Goal: Transaction & Acquisition: Purchase product/service

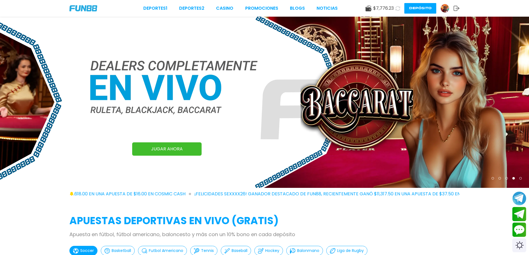
click at [74, 84] on img at bounding box center [264, 102] width 529 height 171
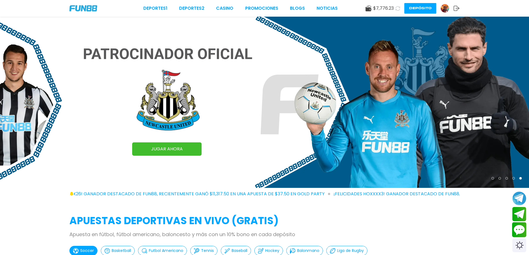
click at [518, 230] on button "Contact customer service" at bounding box center [519, 229] width 15 height 15
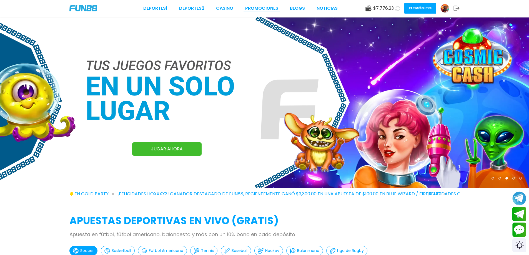
click at [258, 9] on link "Promociones" at bounding box center [261, 8] width 33 height 7
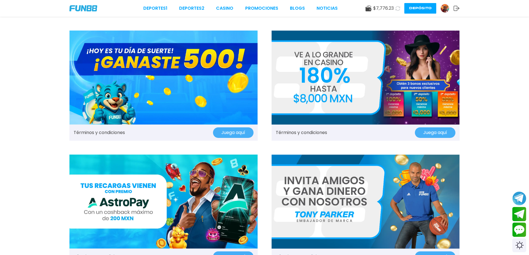
click at [147, 80] on img at bounding box center [163, 78] width 188 height 94
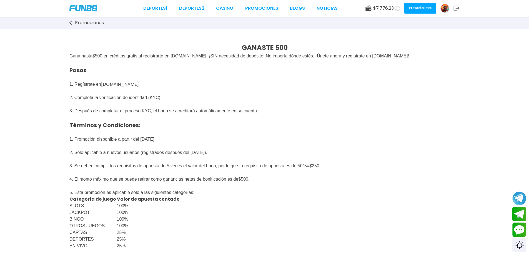
click at [195, 127] on p "Pasos : 1. Regístrate en [DOMAIN_NAME] 2. Completa la verificación de identidad…" at bounding box center [264, 114] width 390 height 110
click at [166, 8] on link "Deportes 1" at bounding box center [155, 8] width 24 height 7
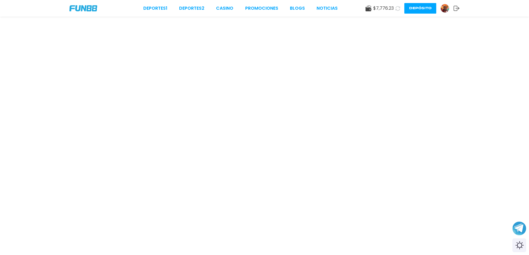
click at [87, 7] on img at bounding box center [83, 8] width 28 height 6
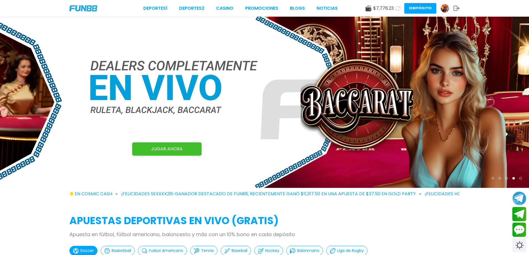
click at [84, 6] on img at bounding box center [83, 8] width 28 height 6
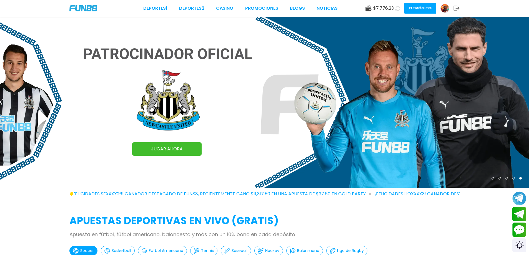
click at [89, 9] on img at bounding box center [83, 8] width 28 height 6
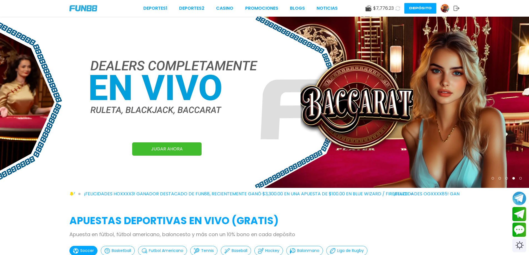
click at [417, 8] on button "Depósito" at bounding box center [420, 8] width 32 height 11
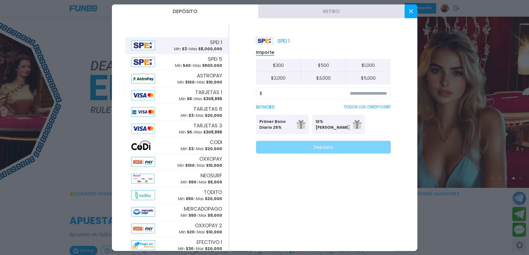
click at [328, 10] on button "Retiro" at bounding box center [331, 11] width 146 height 14
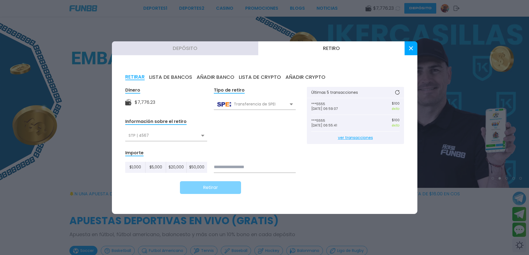
click at [209, 78] on button "AÑADIR BANCO" at bounding box center [215, 77] width 38 height 6
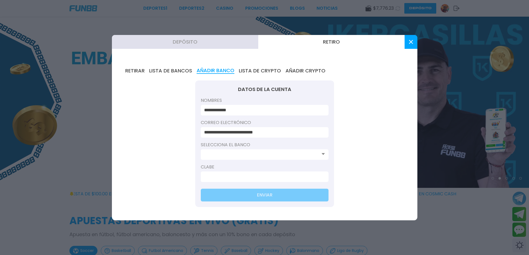
click at [276, 155] on input at bounding box center [263, 154] width 118 height 7
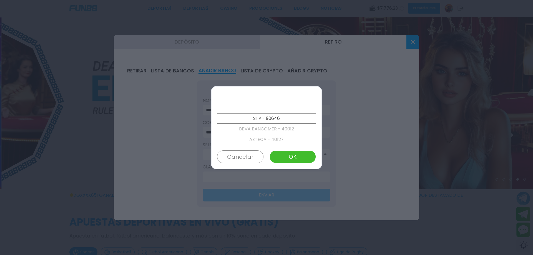
click at [256, 130] on p "BBVA BANCOMER - 40012" at bounding box center [266, 129] width 99 height 11
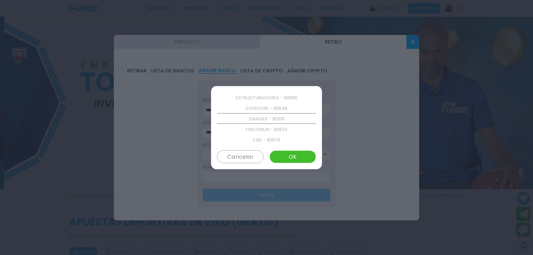
scroll to position [612, 0]
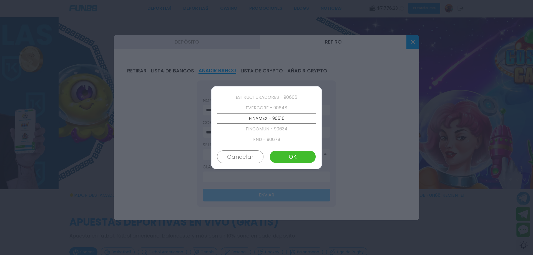
click at [249, 155] on button "Cancelar" at bounding box center [240, 156] width 46 height 13
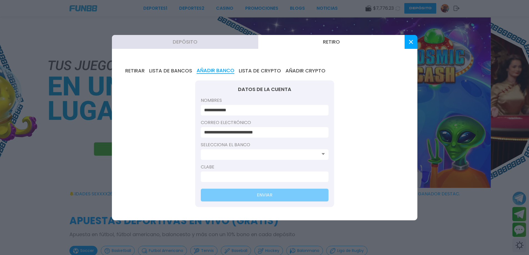
click at [258, 154] on input at bounding box center [263, 154] width 118 height 7
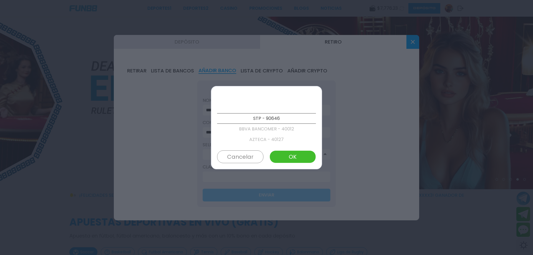
click at [241, 156] on button "Cancelar" at bounding box center [240, 156] width 46 height 13
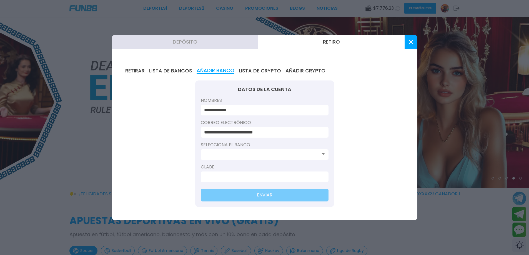
click at [247, 109] on input "**********" at bounding box center [263, 110] width 118 height 7
click at [257, 154] on input at bounding box center [263, 154] width 118 height 7
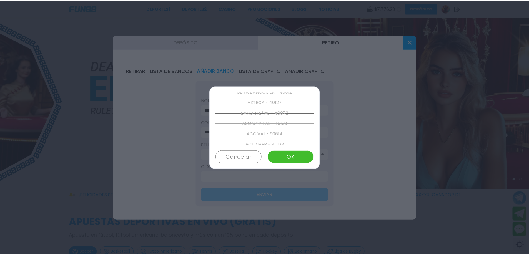
scroll to position [42, 0]
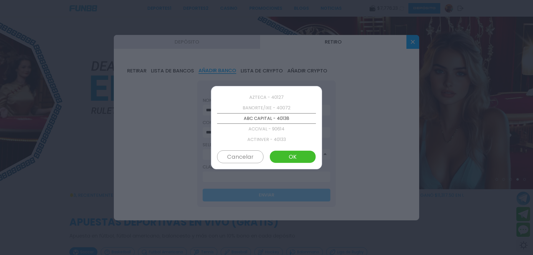
click at [240, 155] on button "Cancelar" at bounding box center [240, 156] width 46 height 13
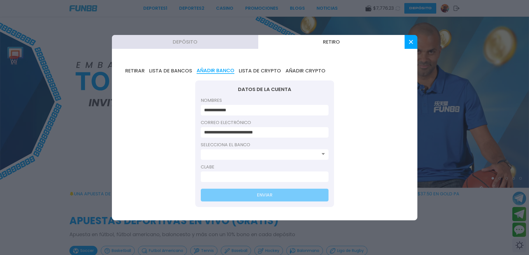
click at [417, 37] on div at bounding box center [264, 127] width 529 height 255
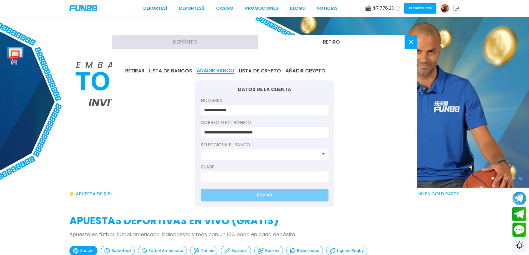
click at [405, 40] on button at bounding box center [410, 42] width 13 height 14
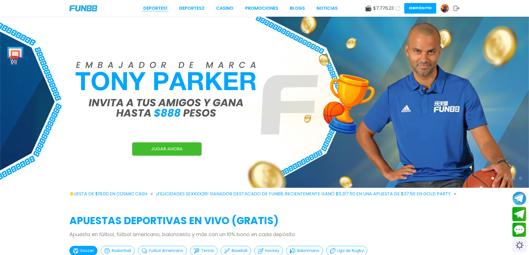
click at [167, 8] on link "Deportes 1" at bounding box center [155, 8] width 24 height 7
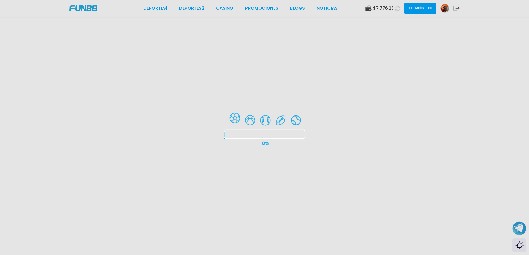
click at [260, 8] on div at bounding box center [264, 127] width 529 height 255
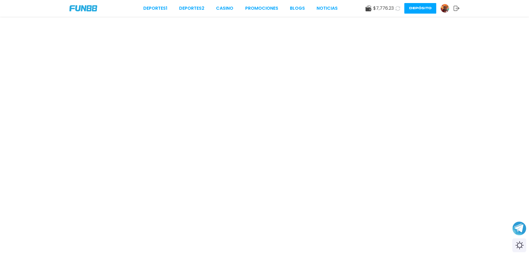
click at [260, 9] on link "Promociones" at bounding box center [261, 8] width 33 height 7
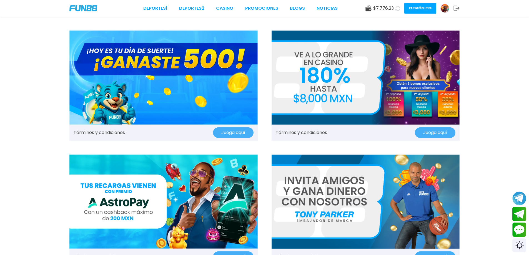
click at [332, 74] on img at bounding box center [365, 78] width 188 height 94
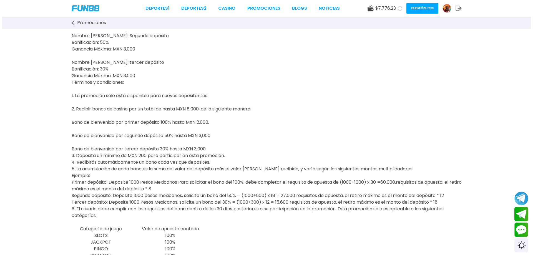
scroll to position [74, 0]
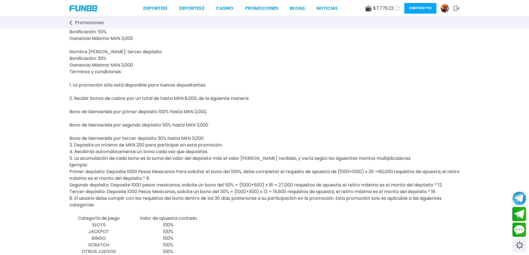
click at [90, 167] on span "FUN88 te ofrece un bono de casino de hasta MXN 8.000 por tu visita. Juega a los…" at bounding box center [264, 82] width 390 height 226
click at [137, 179] on span "FUN88 te ofrece un bono de casino de hasta MXN 8.000 por tu visita. Juega a los…" at bounding box center [264, 82] width 390 height 226
click at [347, 184] on p "FUN88 te ofrece un bono de casino de hasta MXN 8.000 por tu visita. Juega a los…" at bounding box center [264, 92] width 390 height 246
click at [355, 180] on span "FUN88 te ofrece un bono de casino de hasta MXN 8.000 por tu visita. Juega a los…" at bounding box center [264, 82] width 390 height 226
click at [289, 189] on p "FUN88 te ofrece un bono de casino de hasta MXN 8.000 por tu visita. Juega a los…" at bounding box center [264, 92] width 390 height 246
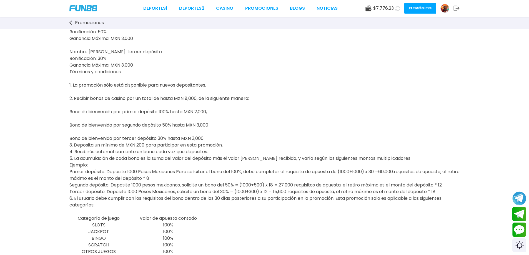
click at [275, 183] on span "FUN88 te ofrece un bono de casino de hasta MXN 8.000 por tu visita. Juega a los…" at bounding box center [264, 82] width 390 height 226
click at [408, 180] on span "FUN88 te ofrece un bono de casino de hasta MXN 8.000 por tu visita. Juega a los…" at bounding box center [264, 82] width 390 height 226
click at [393, 184] on p "FUN88 te ofrece un bono de casino de hasta MXN 8.000 por tu visita. Juega a los…" at bounding box center [264, 92] width 390 height 246
click at [289, 180] on span "FUN88 te ofrece un bono de casino de hasta MXN 8.000 por tu visita. Juega a los…" at bounding box center [264, 82] width 390 height 226
click at [414, 6] on button "Depósito" at bounding box center [420, 8] width 32 height 11
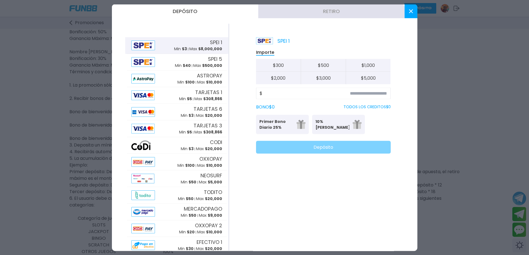
click at [327, 12] on button "Retiro" at bounding box center [331, 11] width 146 height 14
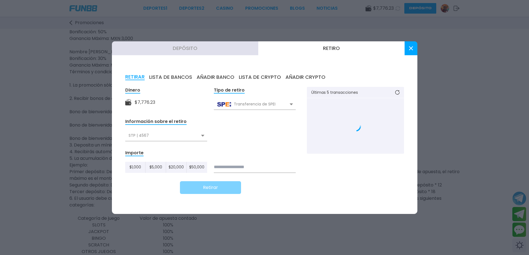
click at [224, 77] on button "AÑADIR BANCO" at bounding box center [215, 77] width 38 height 6
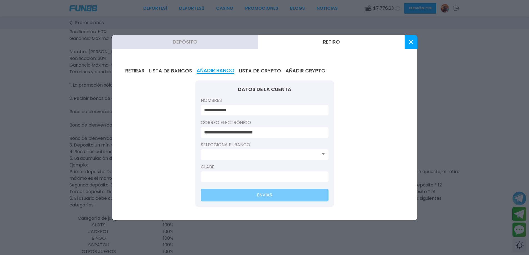
click at [274, 155] on input at bounding box center [263, 154] width 118 height 7
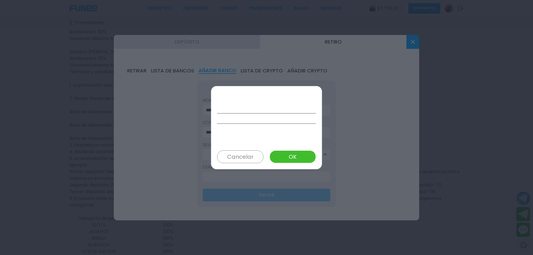
click at [256, 156] on button "Cancelar" at bounding box center [240, 156] width 46 height 13
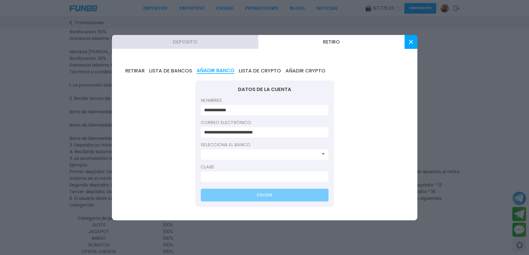
click at [279, 156] on input at bounding box center [263, 154] width 118 height 7
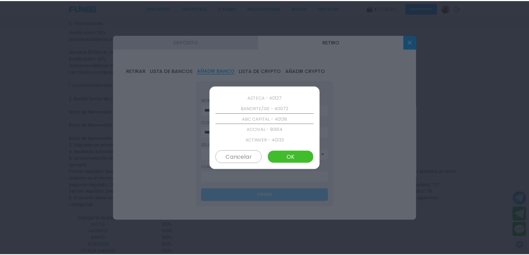
scroll to position [42, 0]
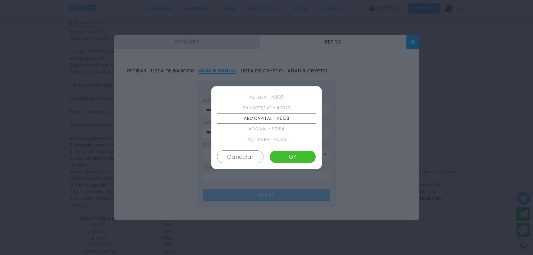
click at [235, 159] on button "Cancelar" at bounding box center [240, 156] width 46 height 13
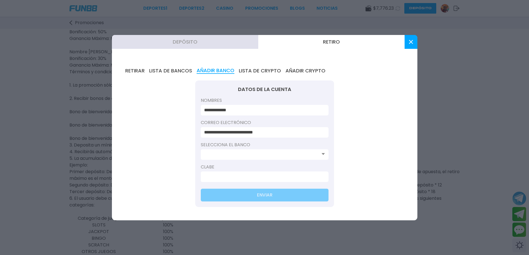
click at [412, 45] on button at bounding box center [410, 42] width 13 height 14
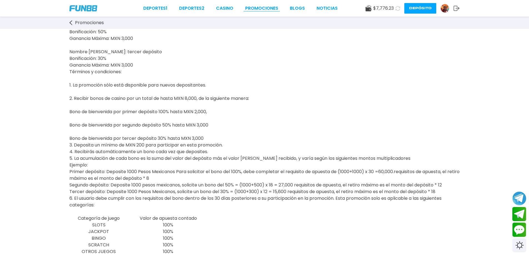
click at [264, 8] on link "Promociones" at bounding box center [261, 8] width 33 height 7
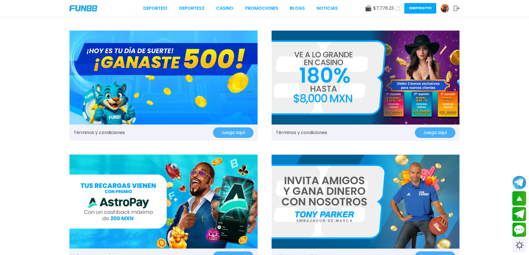
click at [319, 82] on img at bounding box center [365, 78] width 188 height 94
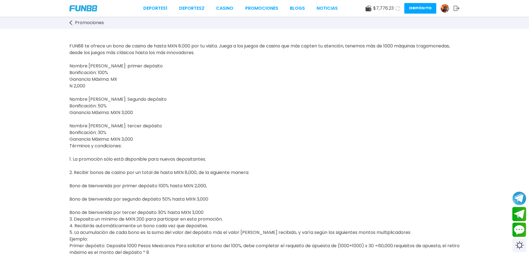
click at [417, 4] on button "Depósito" at bounding box center [420, 8] width 32 height 11
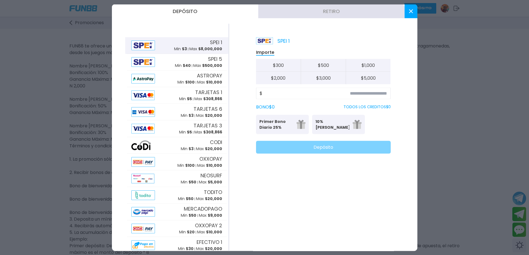
click at [275, 63] on button "$ 300" at bounding box center [278, 65] width 45 height 13
type input "***"
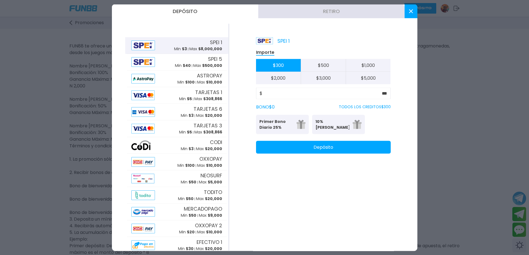
click at [324, 123] on p "10% [PERSON_NAME]" at bounding box center [332, 124] width 34 height 12
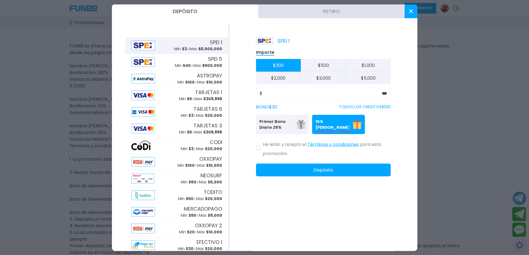
click at [259, 149] on icon at bounding box center [258, 148] width 3 height 2
click at [322, 168] on button "Depósito" at bounding box center [323, 169] width 135 height 13
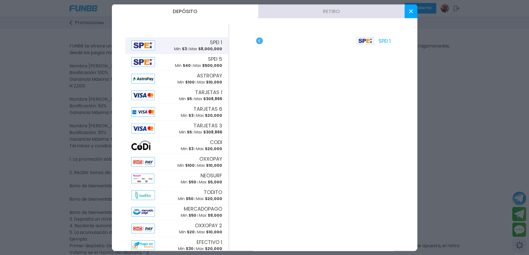
click at [188, 10] on button "Depósito" at bounding box center [185, 11] width 146 height 14
click at [309, 12] on button "Retiro" at bounding box center [331, 11] width 146 height 14
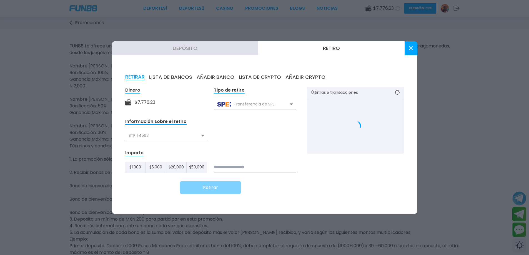
click at [180, 50] on button "Depósito" at bounding box center [185, 48] width 146 height 14
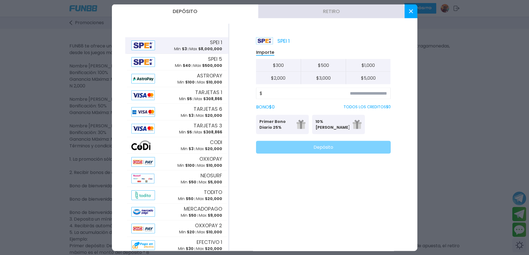
click at [286, 65] on button "$ 300" at bounding box center [278, 65] width 45 height 13
type input "***"
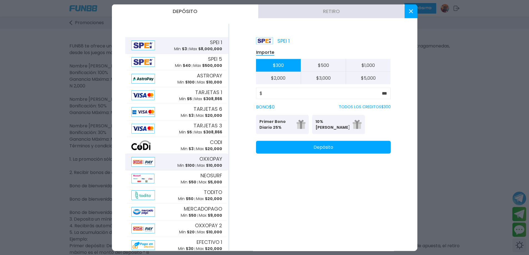
click at [178, 164] on p "Min $ 100" at bounding box center [185, 166] width 17 height 6
click at [405, 15] on button at bounding box center [410, 11] width 13 height 14
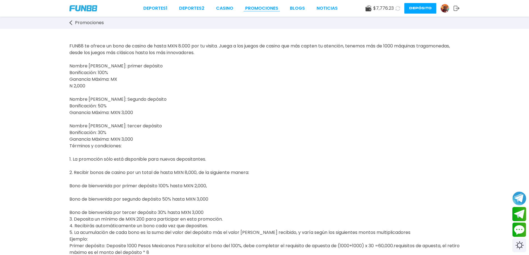
click at [265, 8] on link "Promociones" at bounding box center [261, 8] width 33 height 7
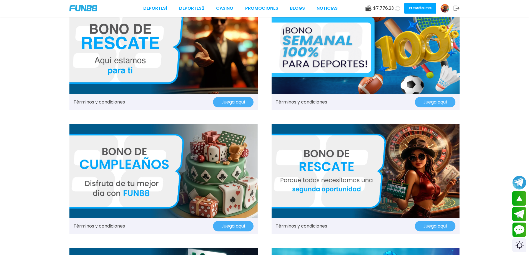
scroll to position [555, 0]
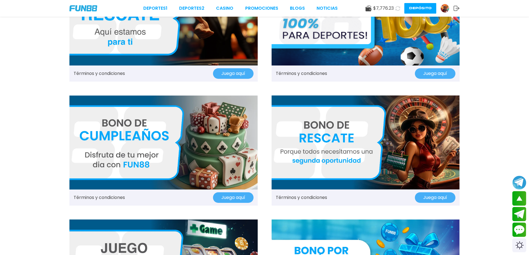
click at [166, 144] on img at bounding box center [163, 142] width 188 height 94
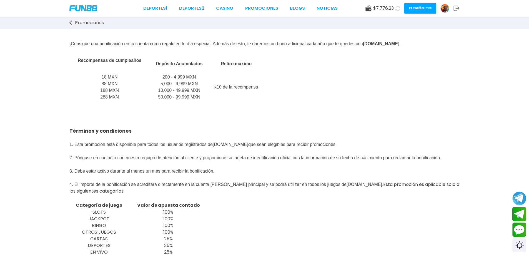
scroll to position [37, 0]
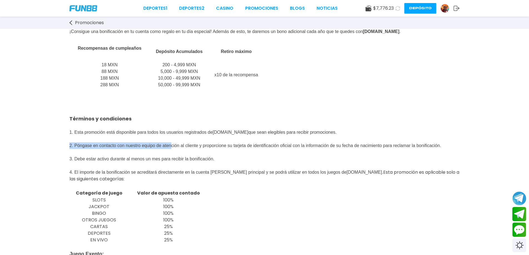
drag, startPoint x: 67, startPoint y: 144, endPoint x: 183, endPoint y: 145, distance: 115.4
click at [183, 145] on div "[PERSON_NAME] de cumpleaños ¡Consigue una bonificación en tu cuenta como regalo…" at bounding box center [264, 211] width 529 height 439
click at [181, 150] on span "que sean elegibles para recibir promociones. 2. Póngase en contacto con nuestro…" at bounding box center [255, 152] width 372 height 45
click at [127, 153] on div "[PERSON_NAME] de cumpleaños ¡Consigue una bonificación en tu cuenta como regalo…" at bounding box center [264, 211] width 529 height 439
drag, startPoint x: 121, startPoint y: 158, endPoint x: 45, endPoint y: 146, distance: 76.6
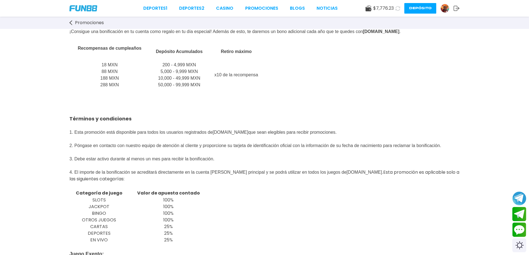
click at [46, 147] on div "[PERSON_NAME] de cumpleaños ¡Consigue una bonificación en tu cuenta como regalo…" at bounding box center [264, 211] width 529 height 439
click at [198, 148] on span "que sean elegibles para recibir promociones. 2. Póngase en contacto con nuestro…" at bounding box center [255, 152] width 372 height 45
click at [158, 100] on div "[PERSON_NAME] de cumpleaños ¡Consigue una bonificación en tu cuenta como regalo…" at bounding box center [264, 211] width 529 height 439
click at [250, 7] on link "Promociones" at bounding box center [261, 8] width 33 height 7
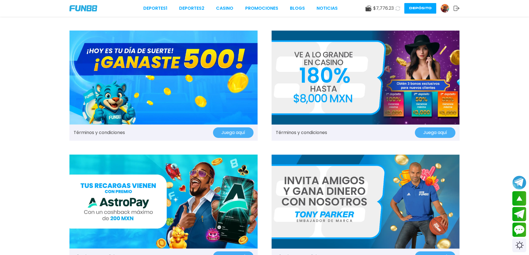
click at [258, 8] on link "Promociones" at bounding box center [261, 8] width 33 height 7
click at [337, 91] on img at bounding box center [365, 78] width 188 height 94
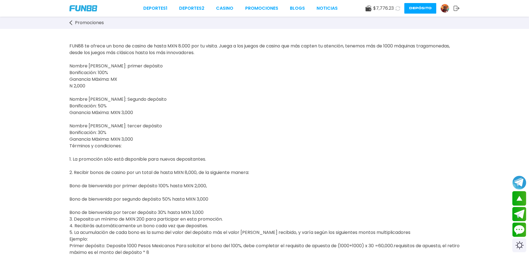
click at [418, 9] on button "Depósito" at bounding box center [420, 8] width 32 height 11
